Goal: Transaction & Acquisition: Purchase product/service

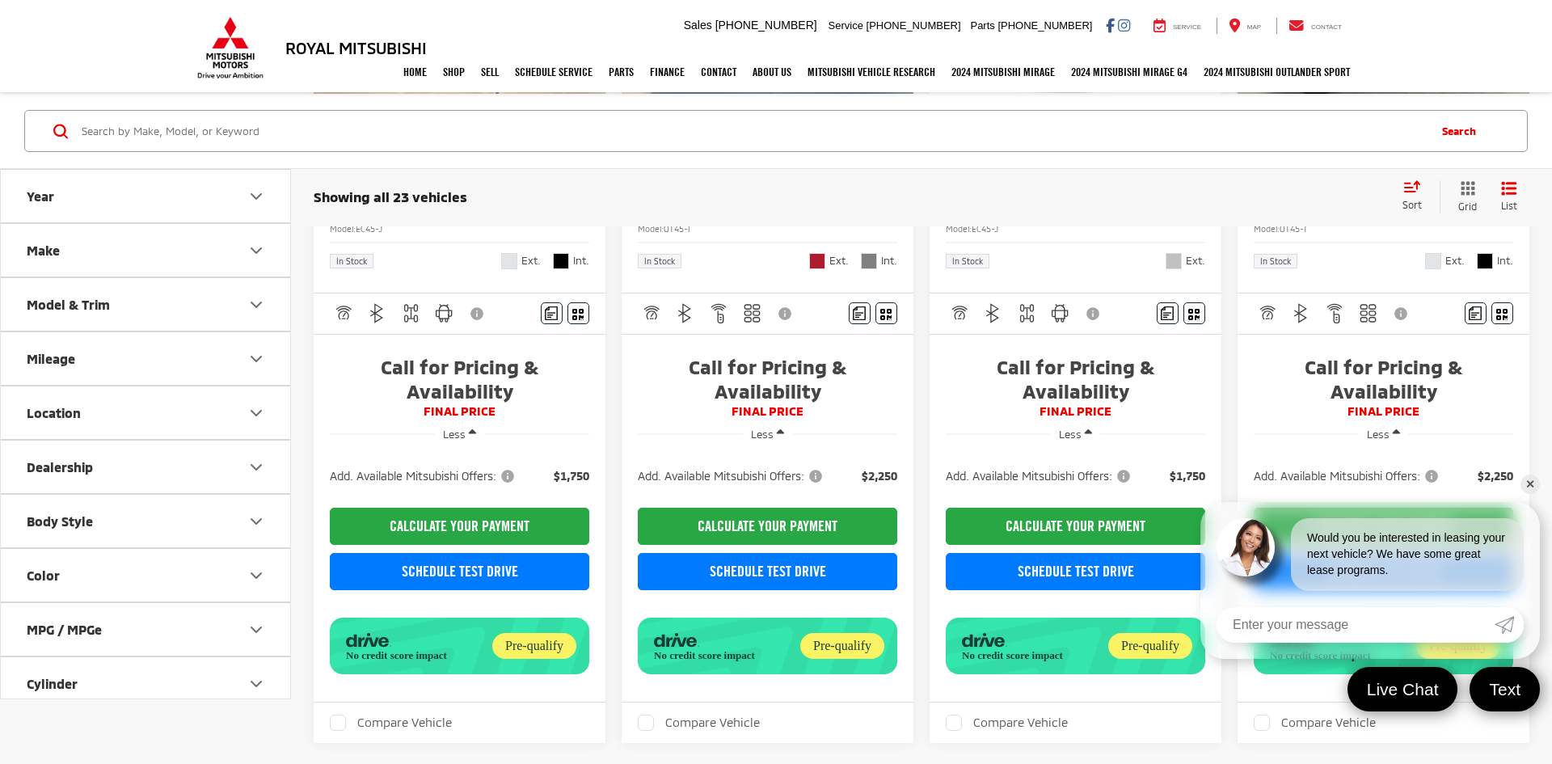
scroll to position [1175, 0]
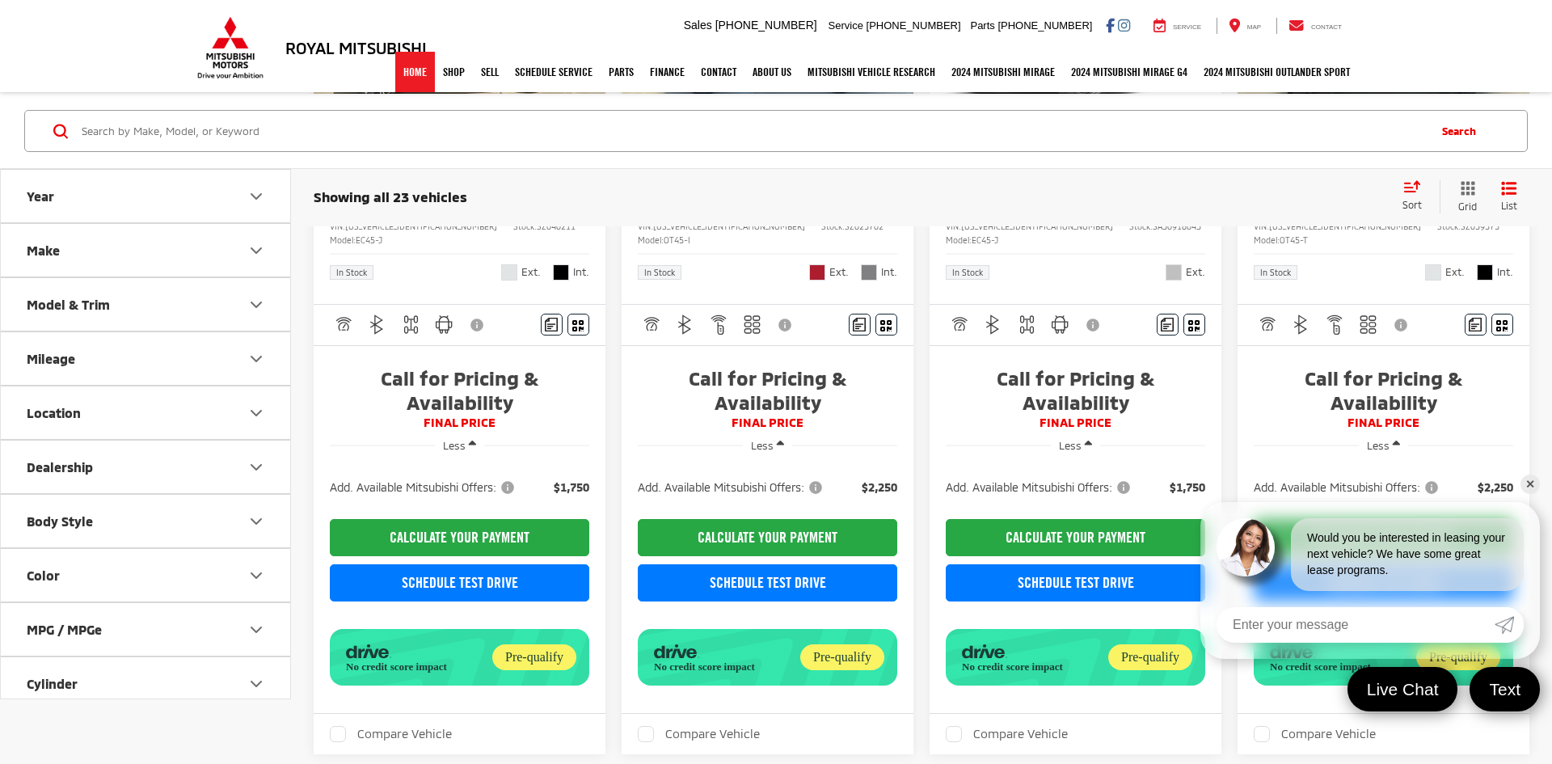
click at [398, 78] on link "Home" at bounding box center [415, 72] width 40 height 40
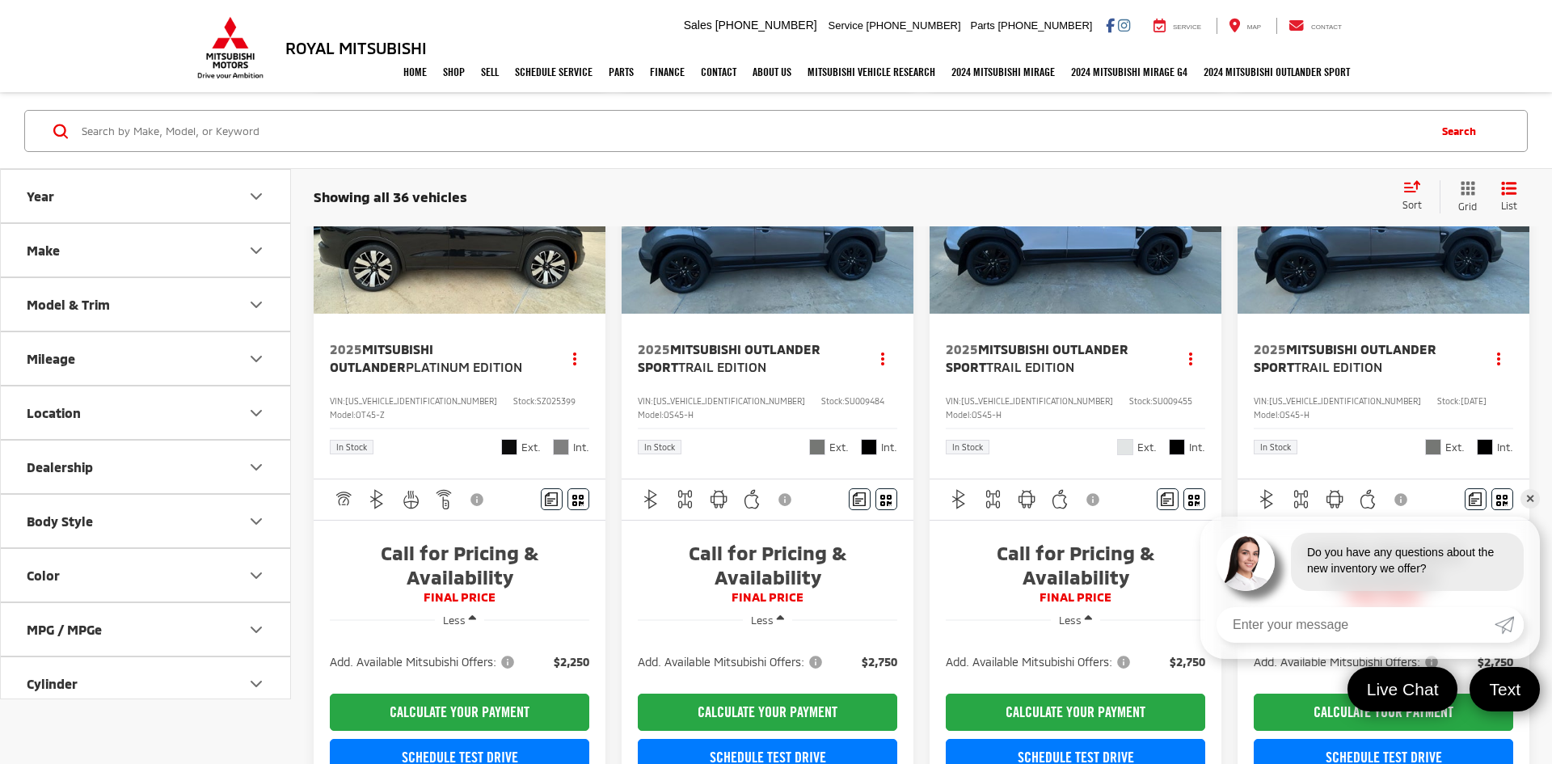
scroll to position [1888, 0]
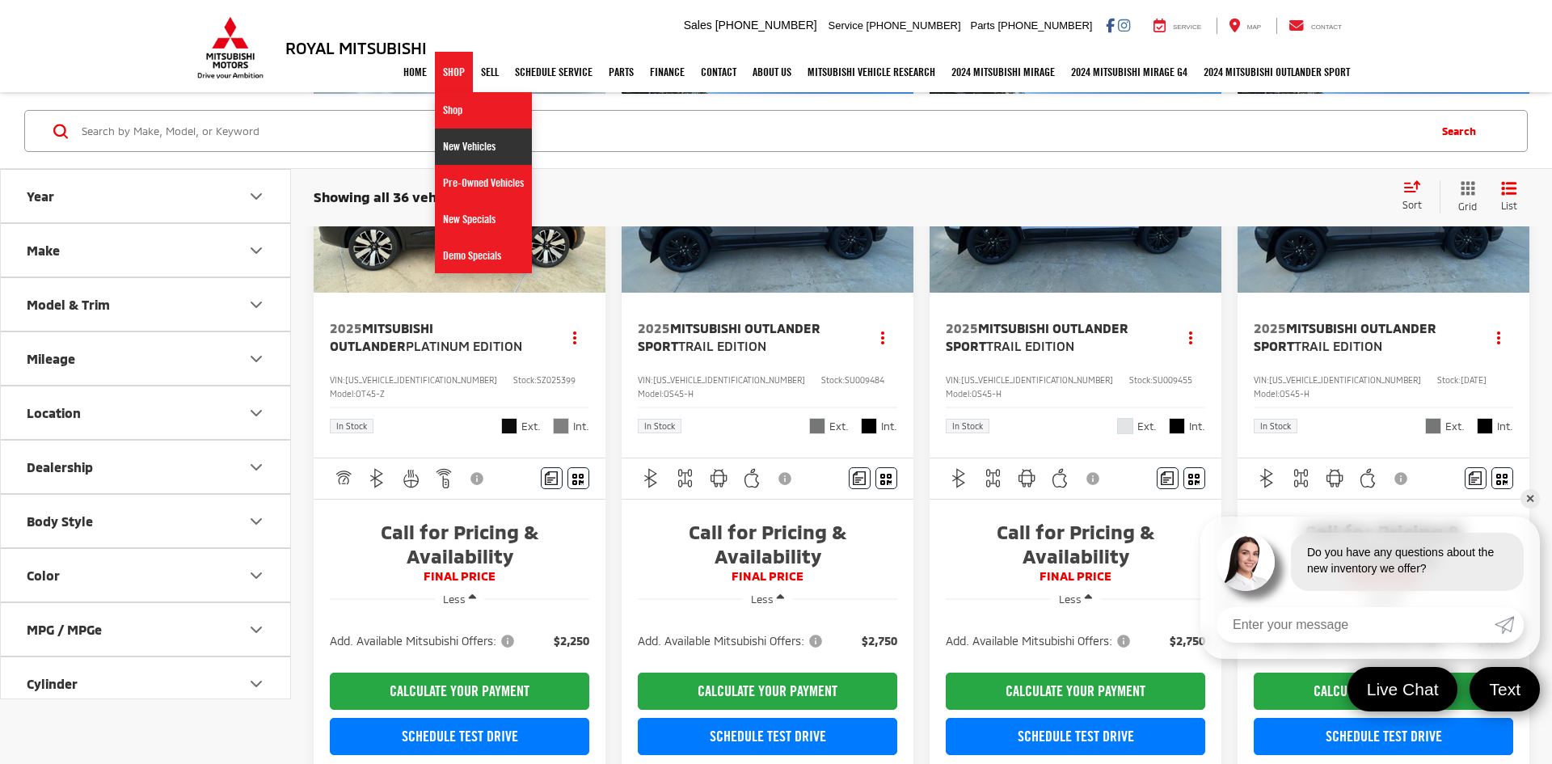
click at [462, 148] on link "New Vehicles" at bounding box center [483, 147] width 97 height 36
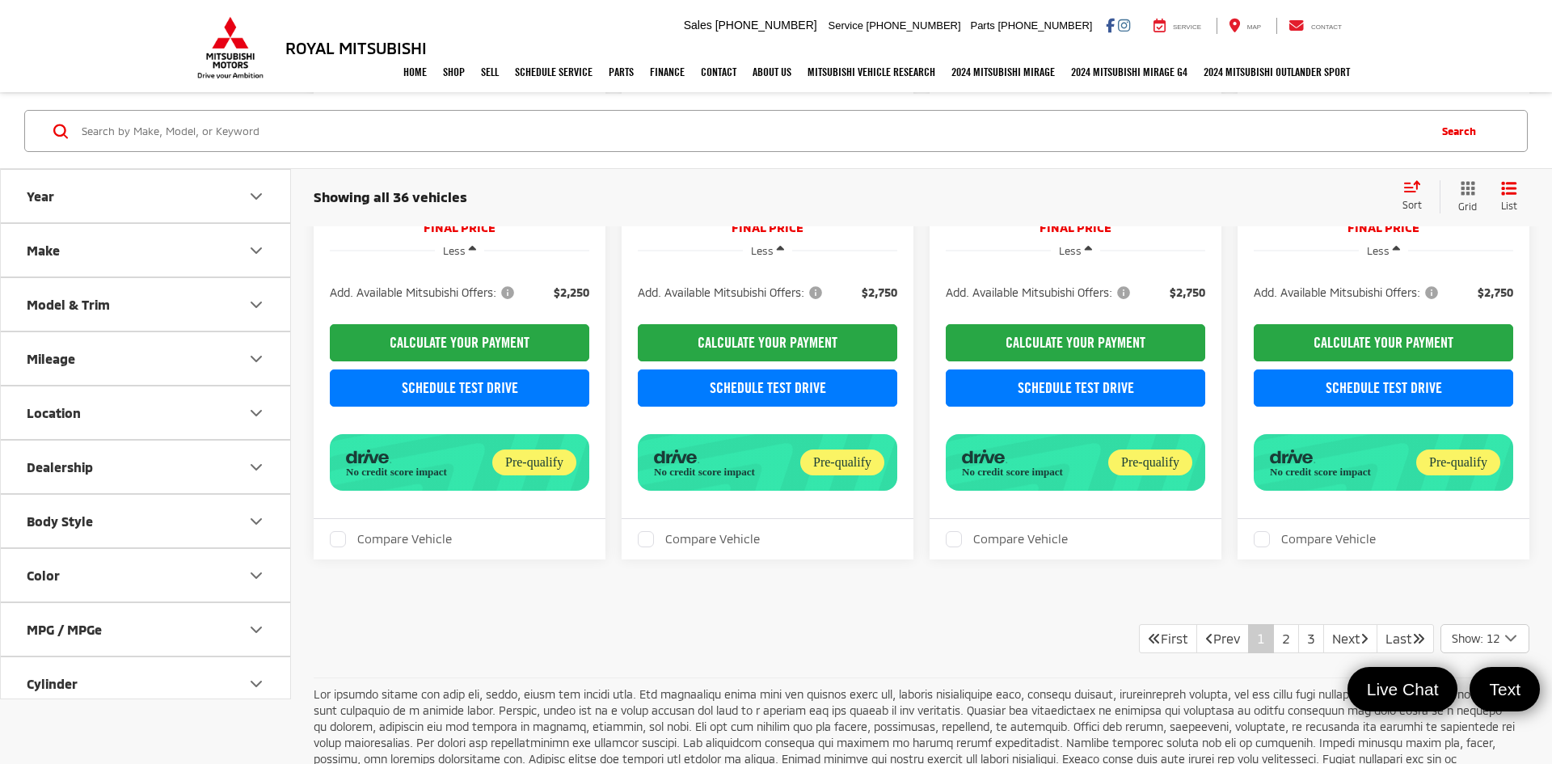
scroll to position [2240, 0]
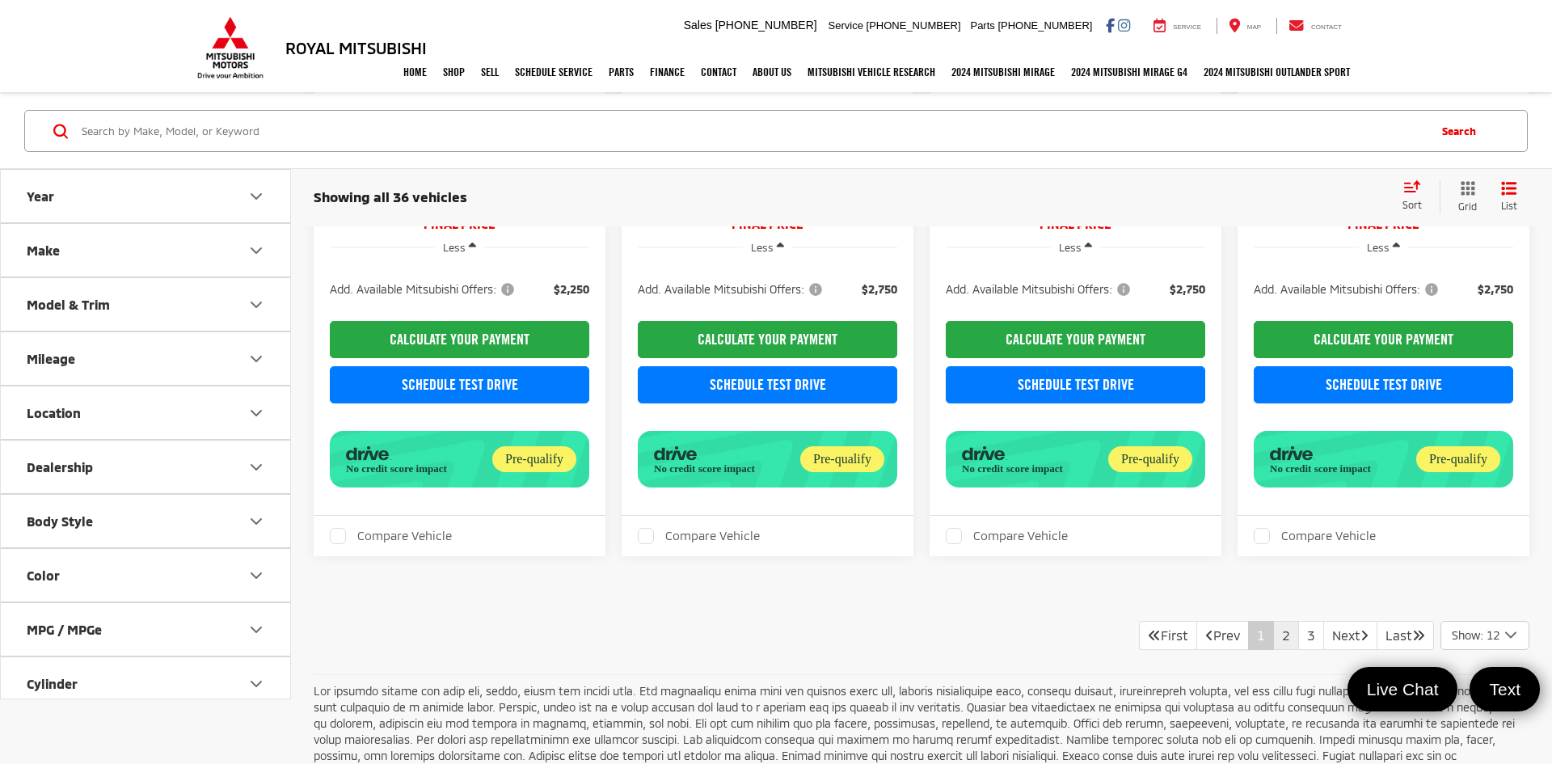
click at [1273, 621] on link "2" at bounding box center [1286, 635] width 26 height 29
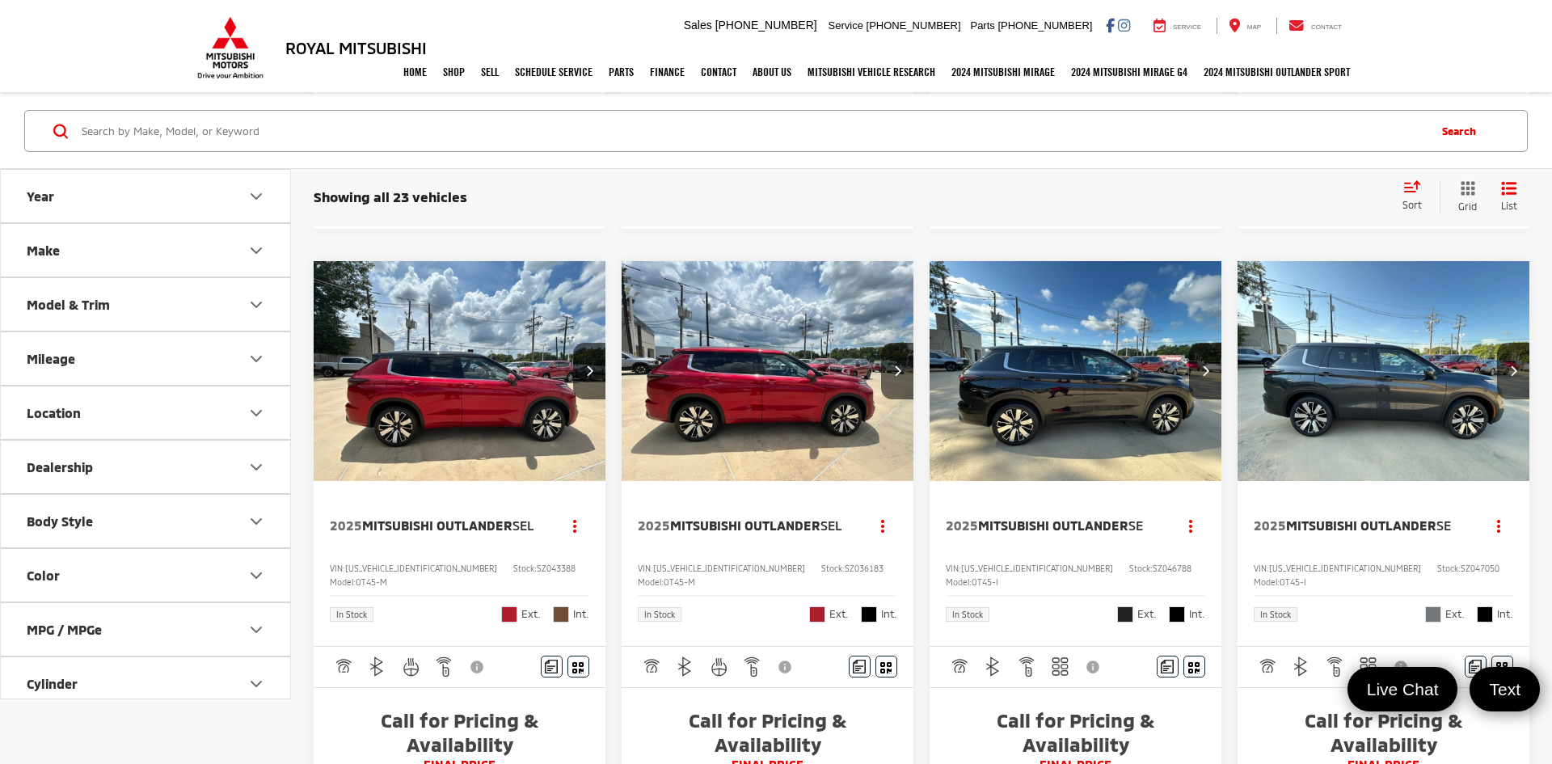
scroll to position [843, 0]
